Goal: Find specific page/section: Find specific page/section

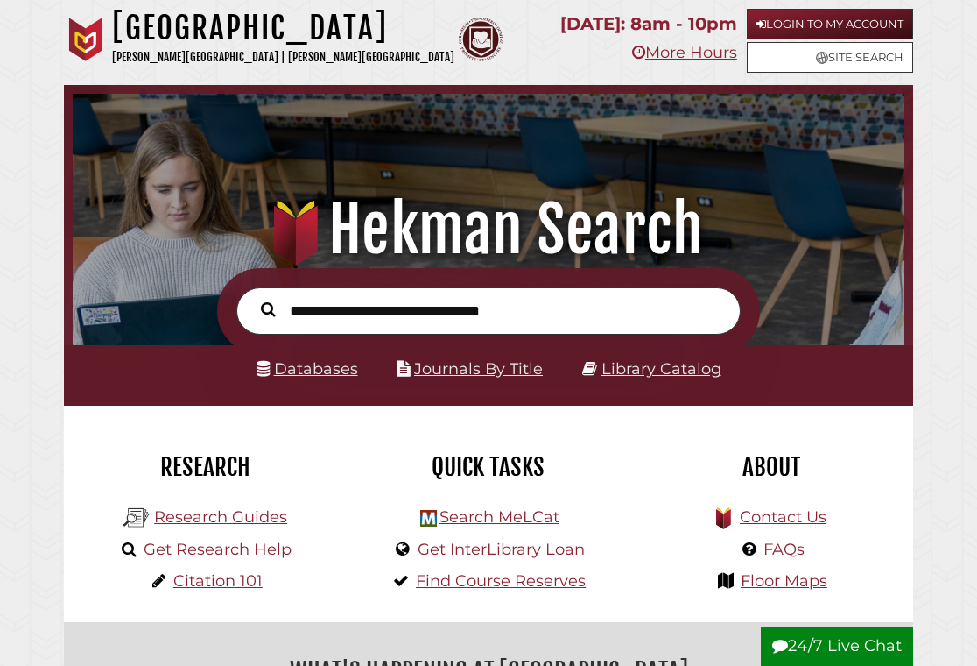
scroll to position [275, 823]
click at [308, 364] on link "Databases" at bounding box center [308, 368] width 102 height 18
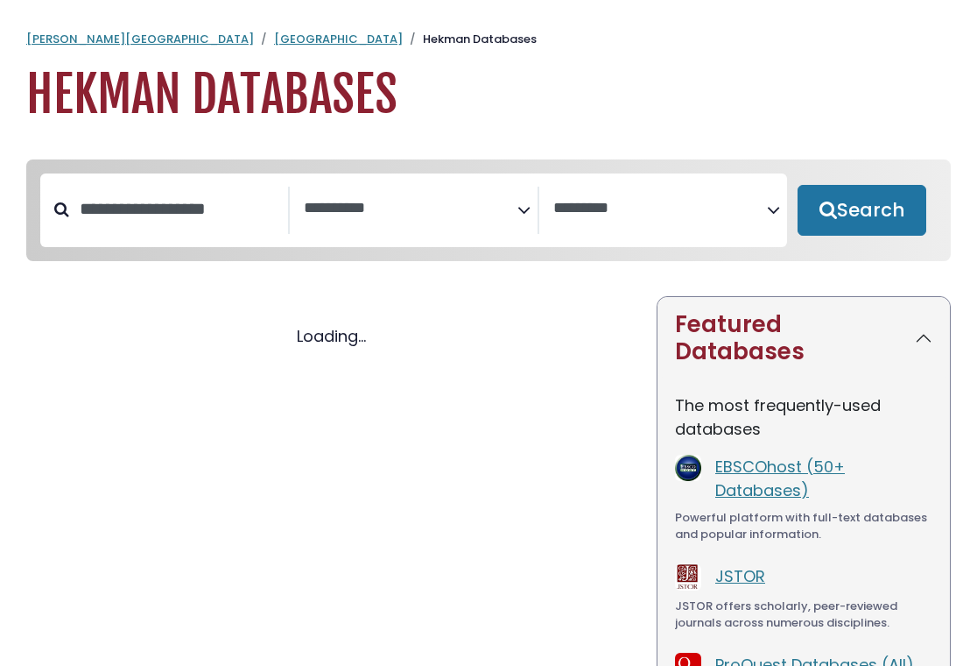
select select "Database Subject Filter"
select select "Database Vendors Filter"
select select "Database Subject Filter"
select select "Database Vendors Filter"
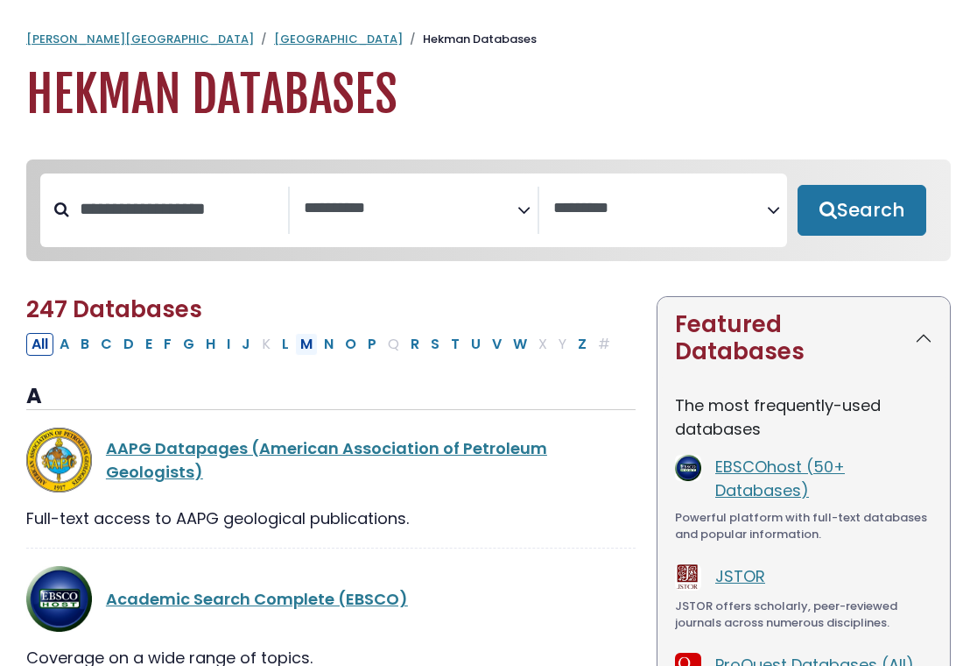
click at [304, 346] on button "M" at bounding box center [306, 344] width 23 height 23
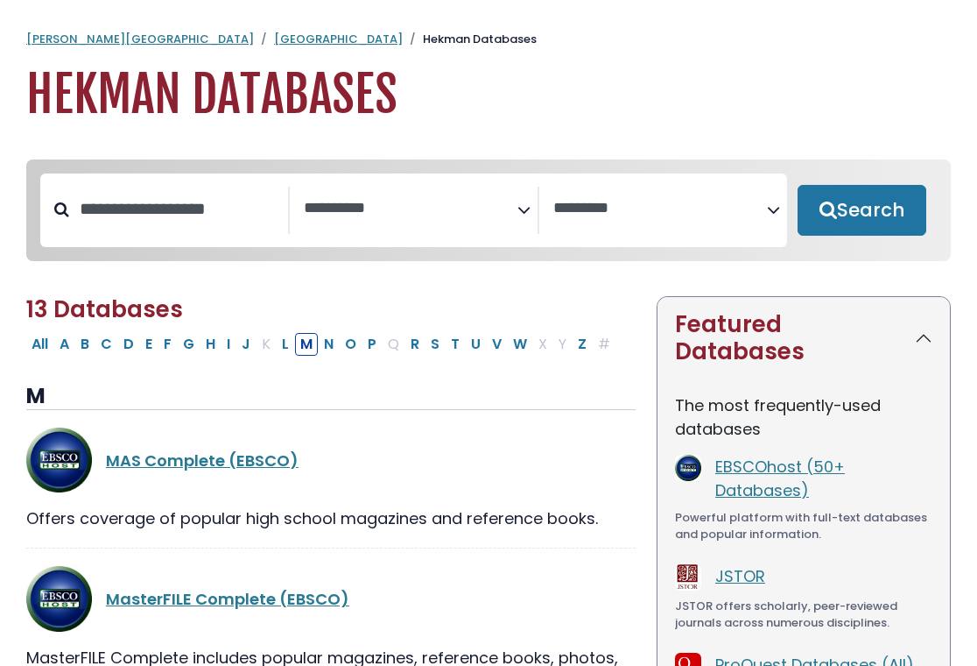
select select "Database Subject Filter"
select select "Database Vendors Filter"
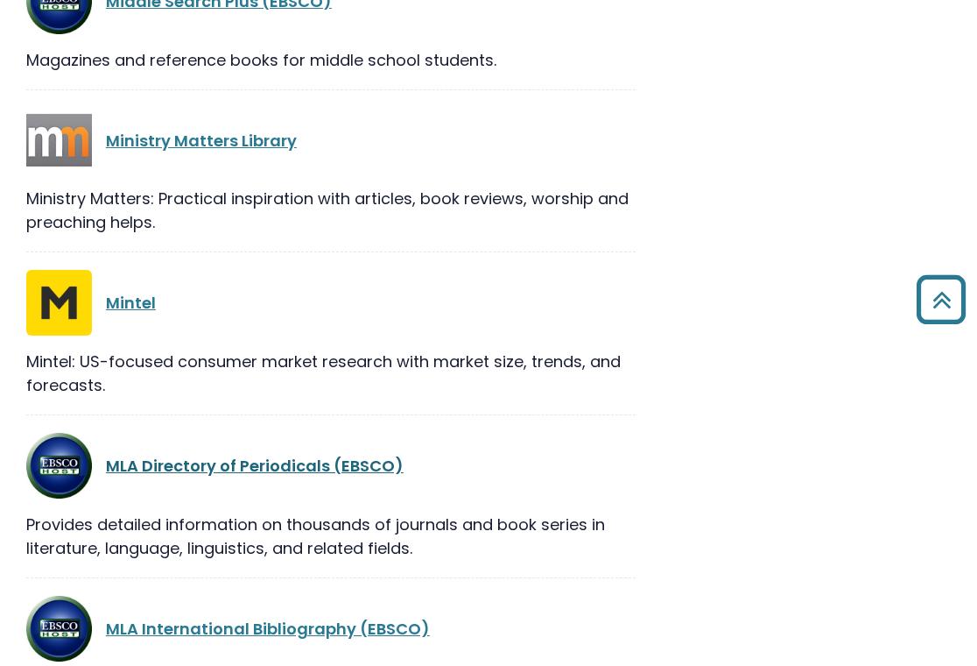
scroll to position [1482, 0]
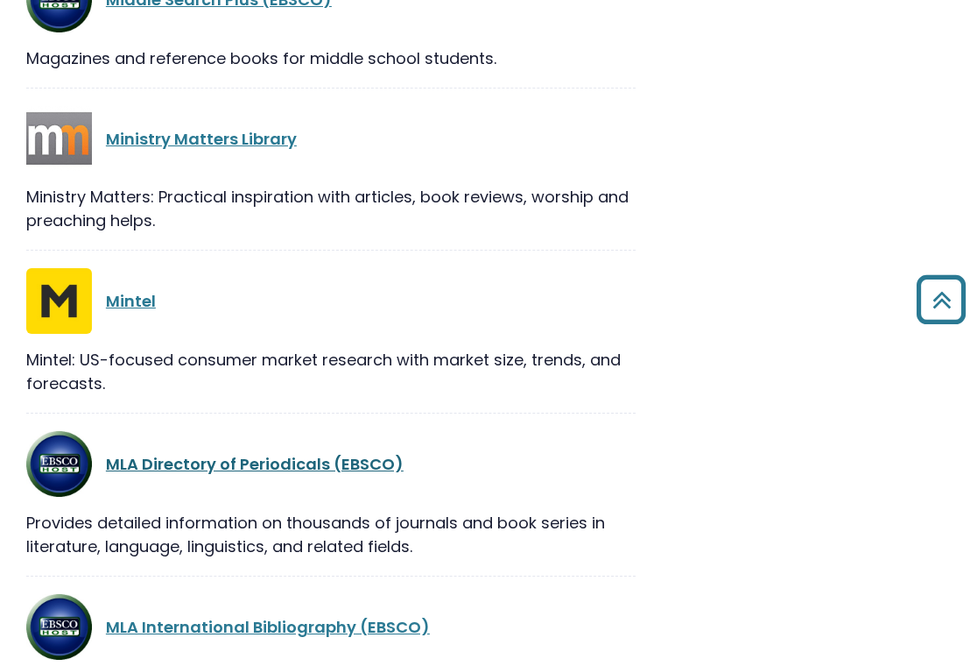
click at [290, 453] on link "MLA Directory of Periodicals (EBSCO)" at bounding box center [255, 464] width 298 height 22
click at [313, 616] on link "MLA International Bibliography (EBSCO)" at bounding box center [268, 627] width 324 height 22
